Goal: Transaction & Acquisition: Subscribe to service/newsletter

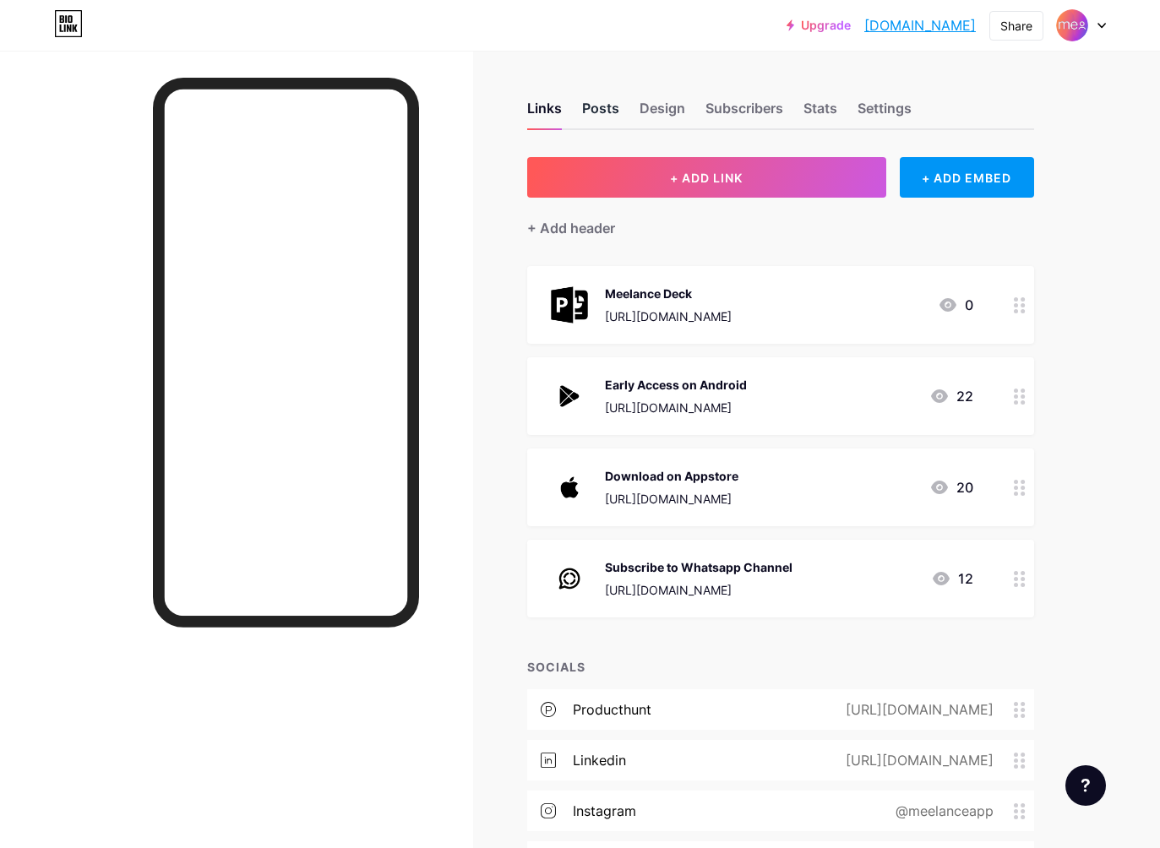
click at [613, 109] on div "Posts" at bounding box center [600, 113] width 37 height 30
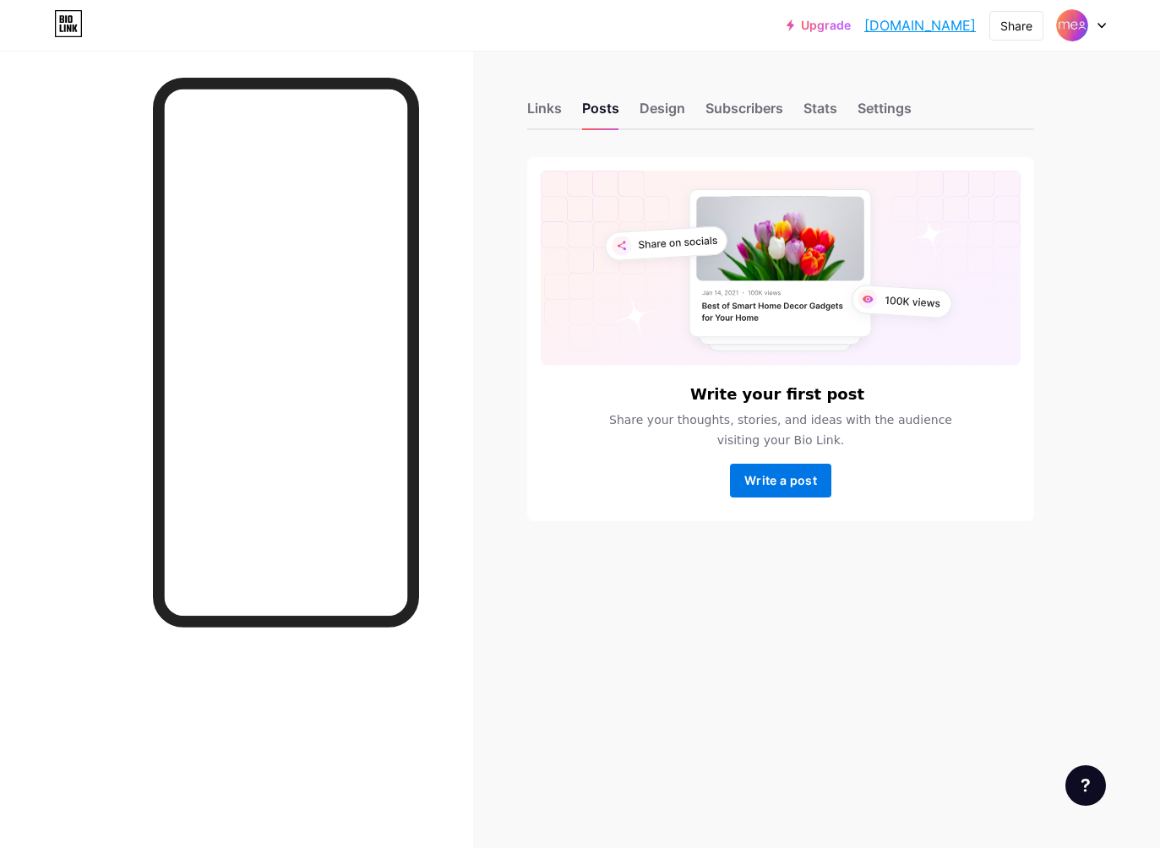
click at [793, 488] on span "Write a post" at bounding box center [780, 480] width 73 height 14
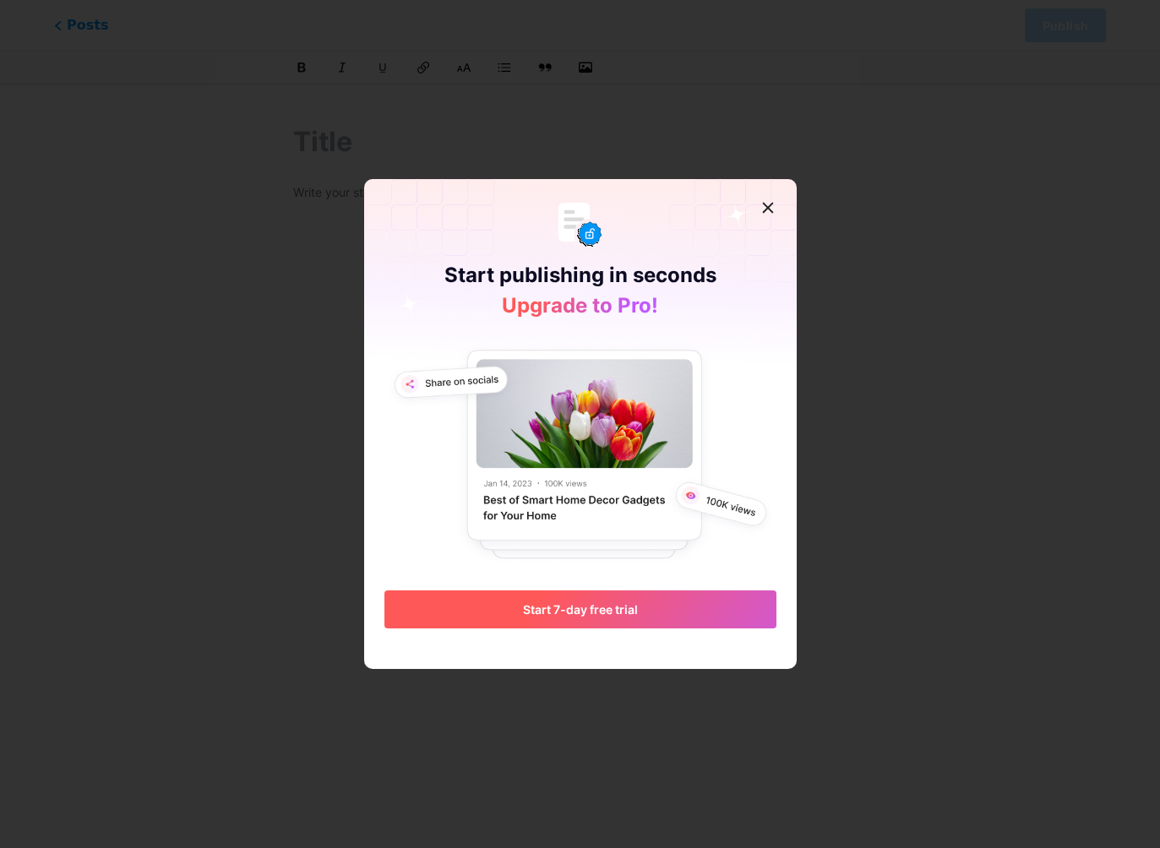
click at [684, 596] on button "Start 7-day free trial" at bounding box center [580, 610] width 392 height 38
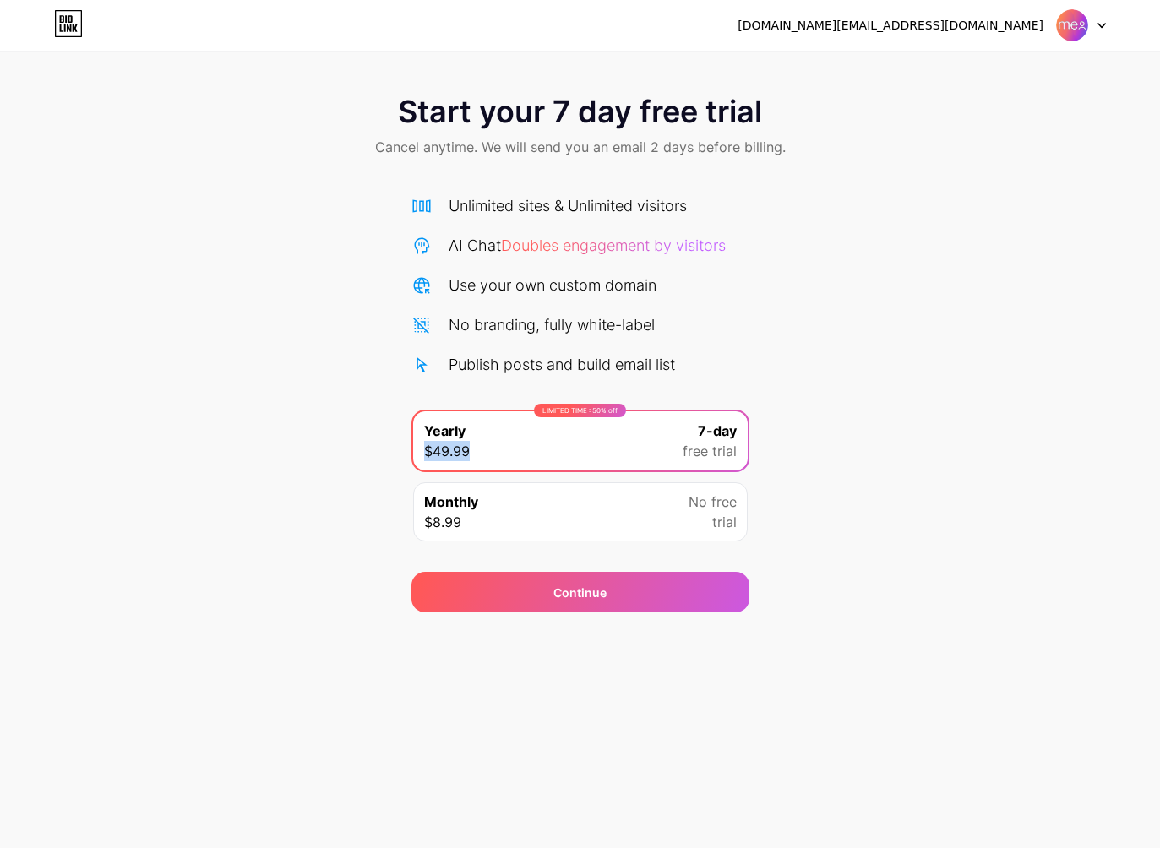
drag, startPoint x: 425, startPoint y: 454, endPoint x: 471, endPoint y: 453, distance: 46.5
click at [471, 453] on div "LIMITED TIME : 50% off Yearly $49.99 7-day free trial" at bounding box center [580, 441] width 335 height 59
